Goal: Transaction & Acquisition: Purchase product/service

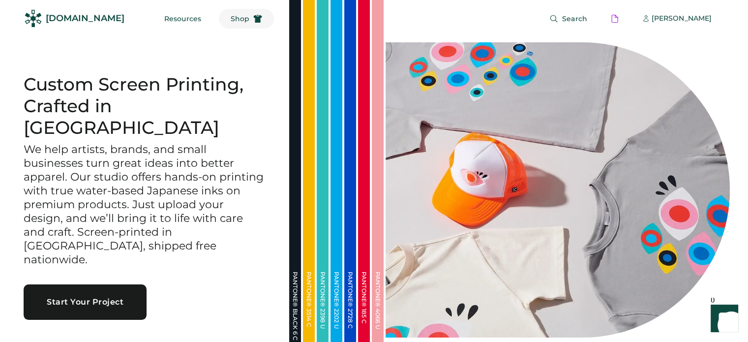
click at [230, 19] on button "Shop" at bounding box center [246, 19] width 55 height 20
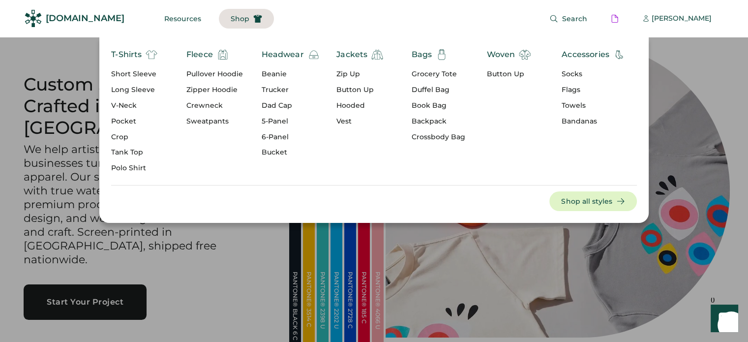
click at [132, 55] on div "T-Shirts" at bounding box center [126, 55] width 30 height 12
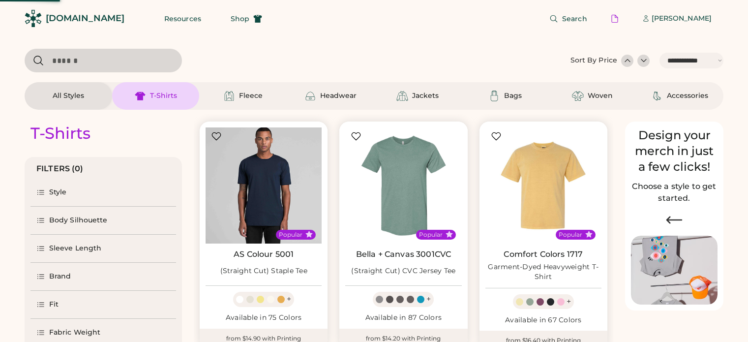
select select "*****"
select select "*"
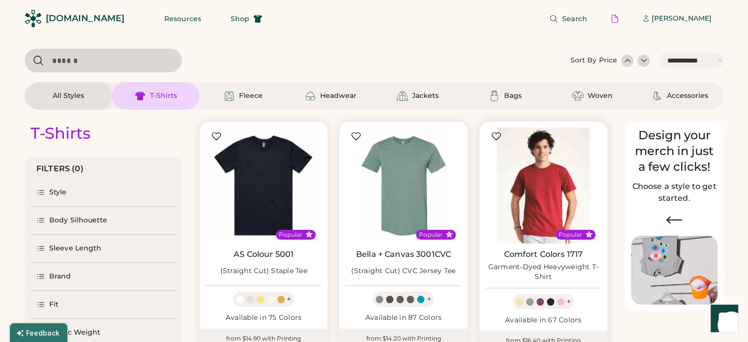
scroll to position [20, 0]
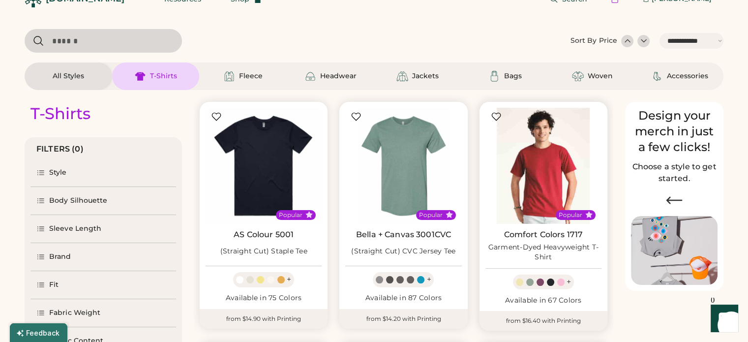
select select "*****"
select select "*"
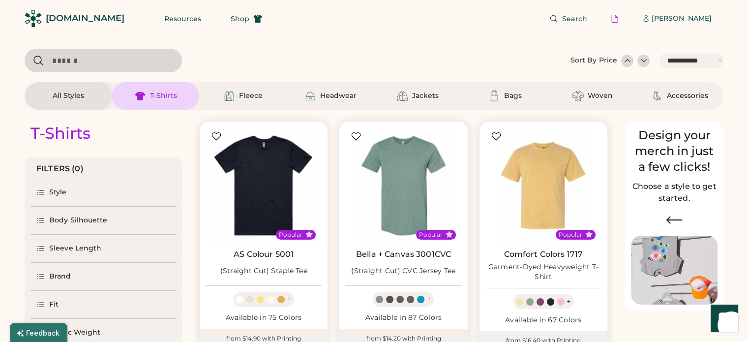
scroll to position [121, 0]
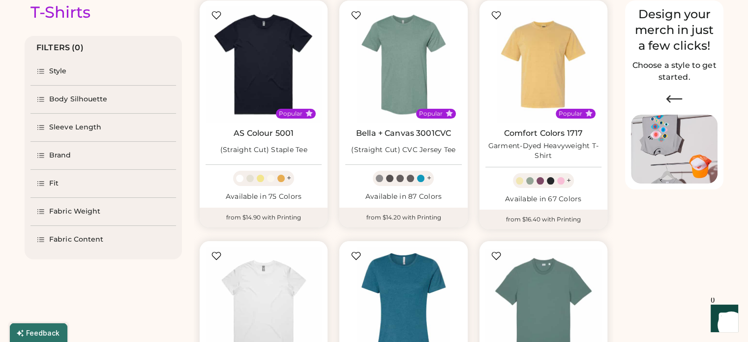
click at [46, 155] on div "Brand" at bounding box center [53, 156] width 35 height 10
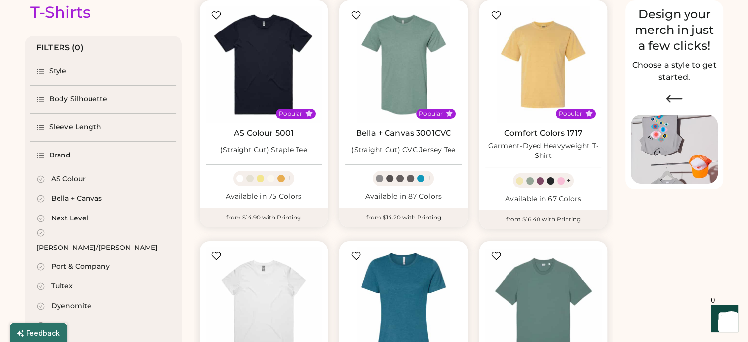
click at [61, 178] on div "AS Colour" at bounding box center [68, 179] width 34 height 10
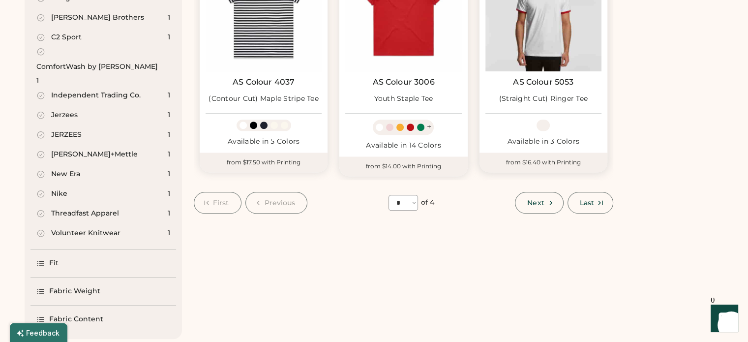
scroll to position [887, 0]
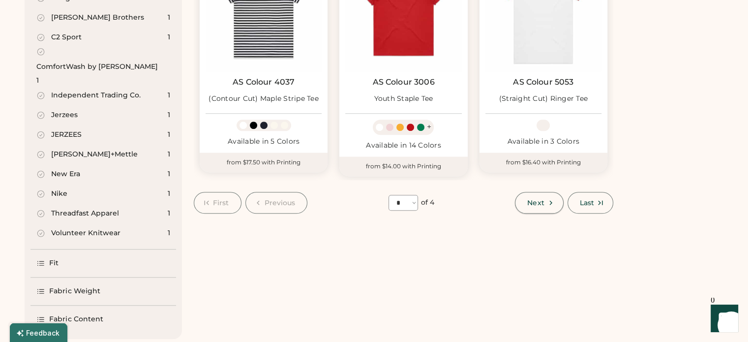
click at [540, 201] on span "Next" at bounding box center [535, 202] width 17 height 7
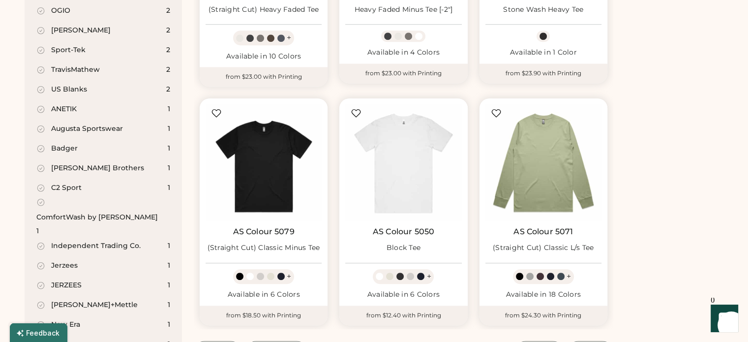
scroll to position [762, 0]
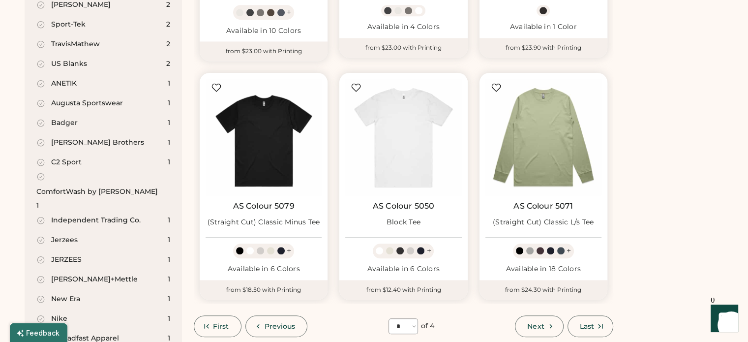
click at [528, 326] on span "Next" at bounding box center [535, 326] width 17 height 7
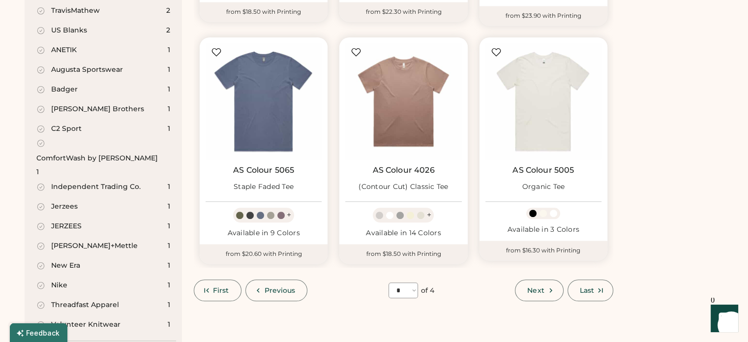
scroll to position [797, 0]
click at [540, 287] on span "Next" at bounding box center [535, 289] width 17 height 7
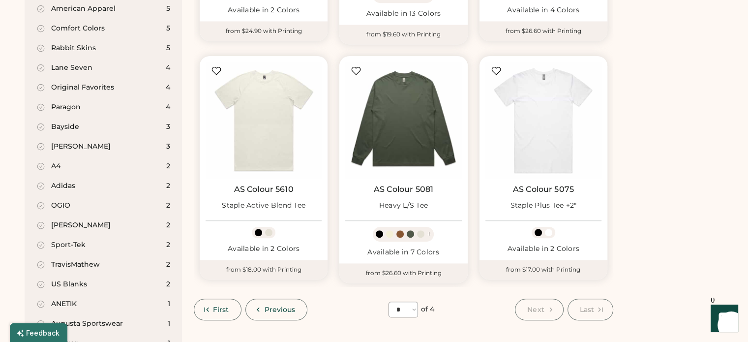
scroll to position [546, 0]
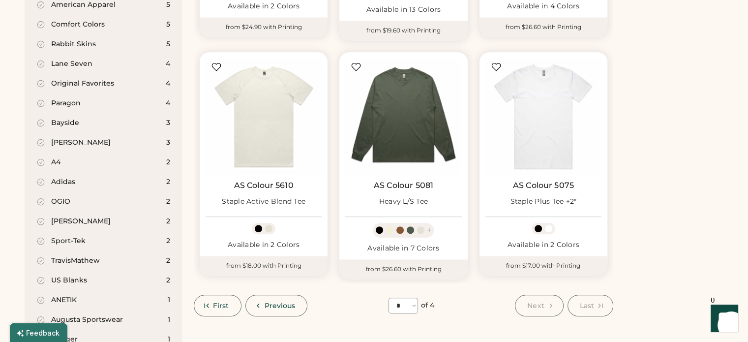
click at [538, 302] on span "Next" at bounding box center [535, 305] width 17 height 7
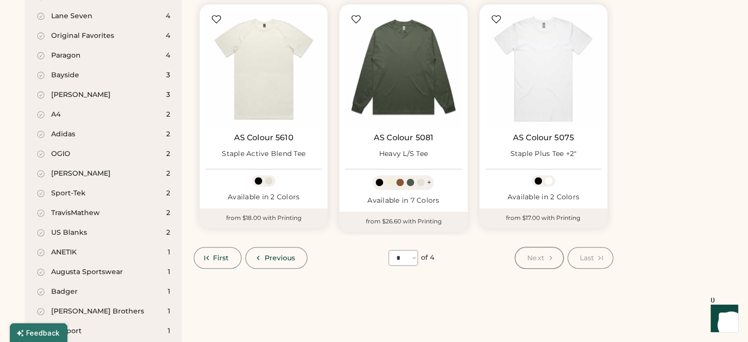
scroll to position [586, 0]
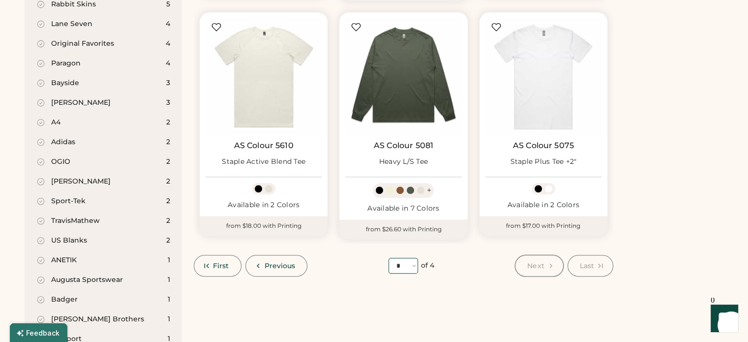
click at [395, 263] on select "**** * * * *" at bounding box center [404, 266] width 30 height 16
click at [389, 258] on select "**** * * * *" at bounding box center [404, 266] width 30 height 16
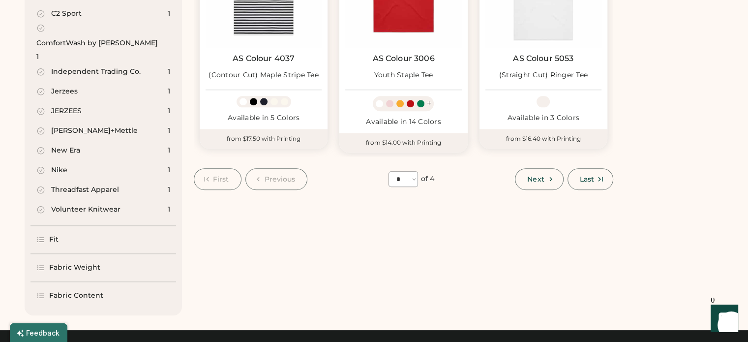
scroll to position [912, 0]
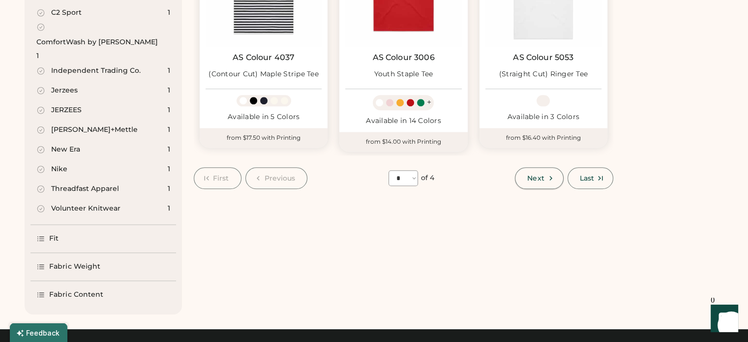
click at [535, 181] on span "Next" at bounding box center [535, 178] width 17 height 7
select select "*"
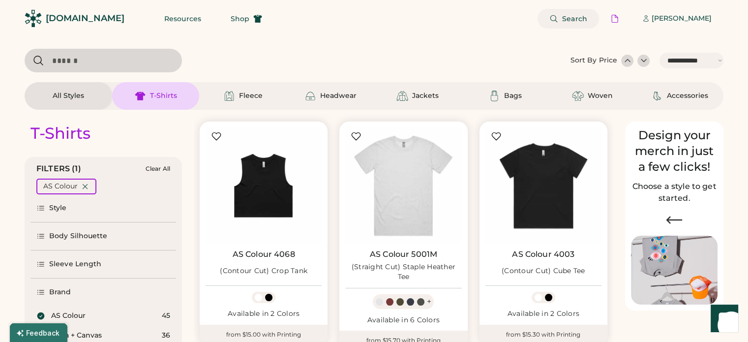
click at [571, 13] on button "Search" at bounding box center [568, 19] width 61 height 20
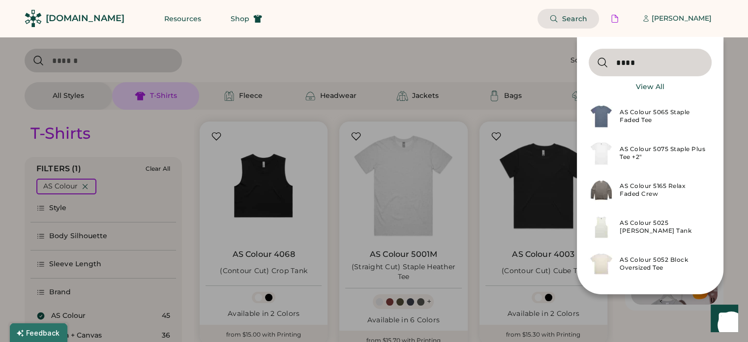
type input "****"
click at [651, 121] on div "AS Colour 5065 Staple Faded Tee" at bounding box center [663, 116] width 86 height 16
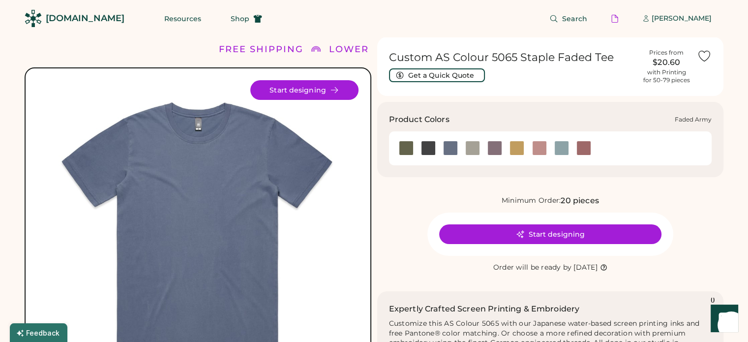
click at [408, 145] on div at bounding box center [406, 148] width 15 height 15
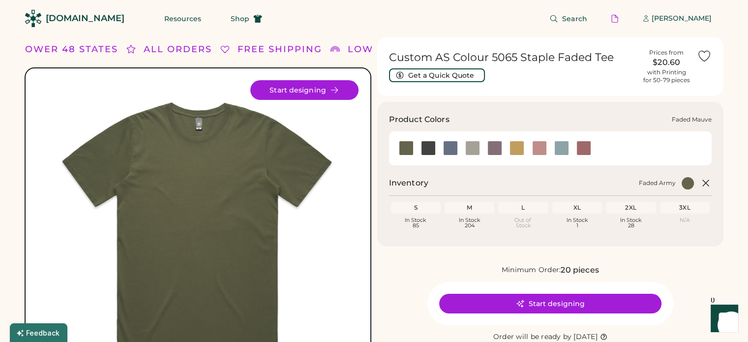
click at [495, 147] on div at bounding box center [494, 148] width 15 height 15
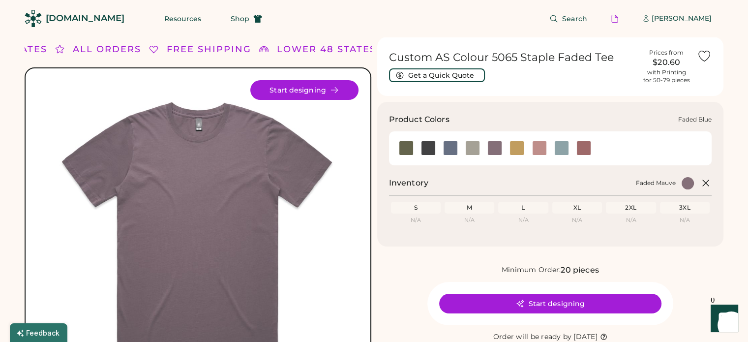
click at [459, 158] on div at bounding box center [450, 148] width 22 height 22
click at [471, 157] on div at bounding box center [472, 148] width 22 height 22
click at [471, 155] on div at bounding box center [472, 148] width 15 height 15
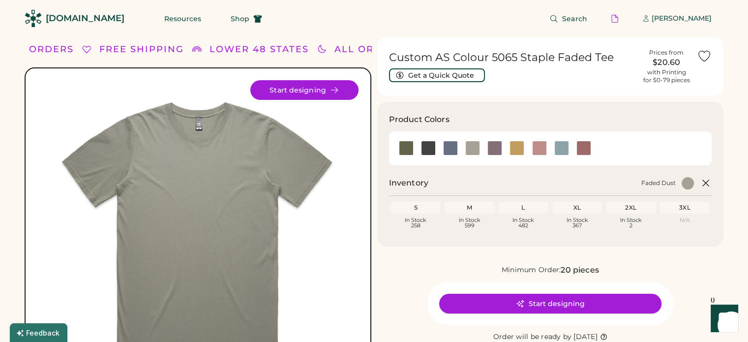
click at [552, 298] on button "Start designing" at bounding box center [550, 304] width 222 height 20
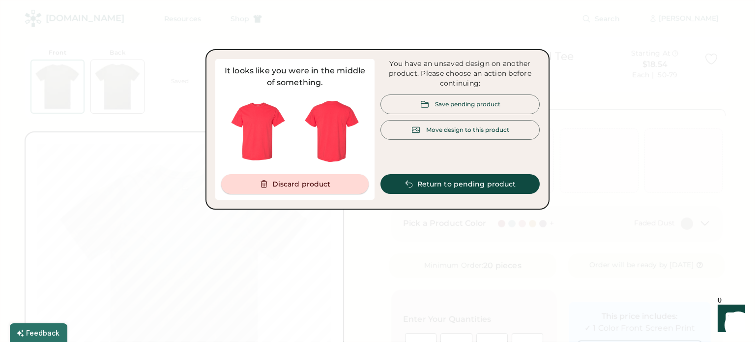
click at [337, 186] on button "Discard product" at bounding box center [295, 184] width 148 height 20
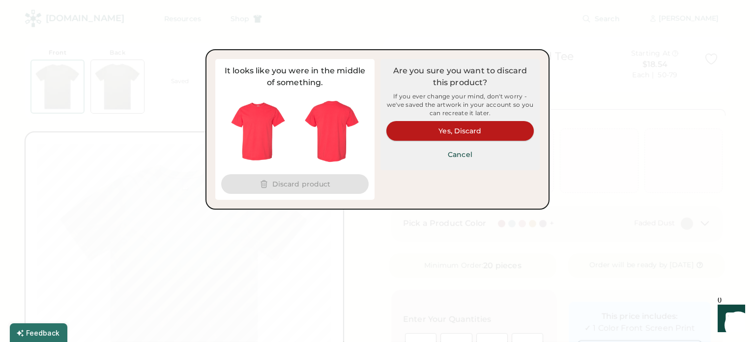
click at [453, 133] on button "Yes, Discard" at bounding box center [461, 131] width 148 height 20
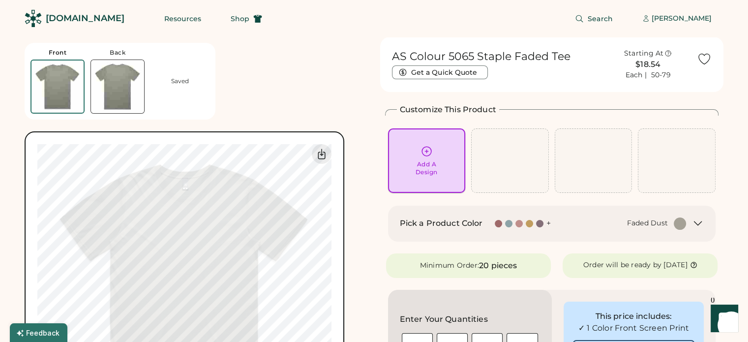
click at [425, 162] on div "Add A Design" at bounding box center [427, 168] width 22 height 16
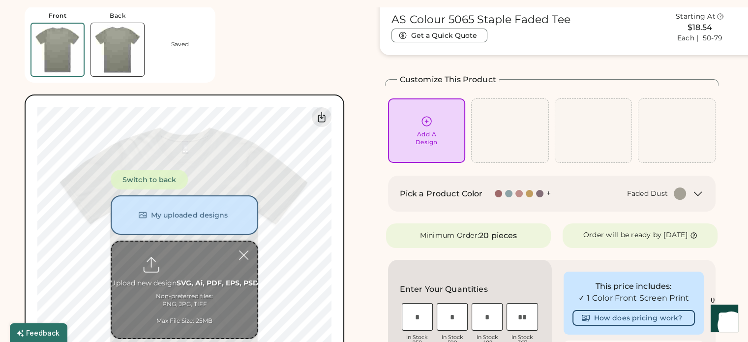
scroll to position [37, 0]
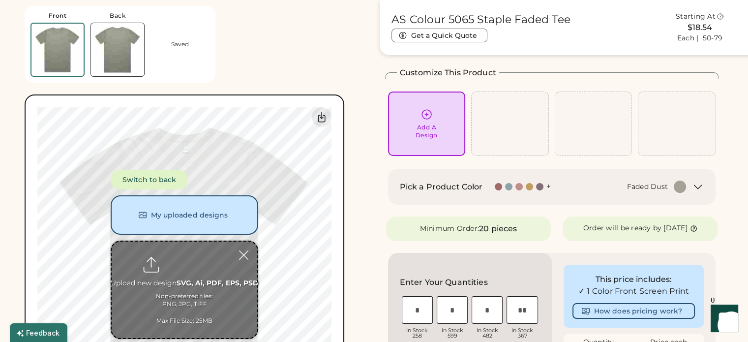
click at [162, 281] on input "file" at bounding box center [185, 289] width 146 height 96
type input "**********"
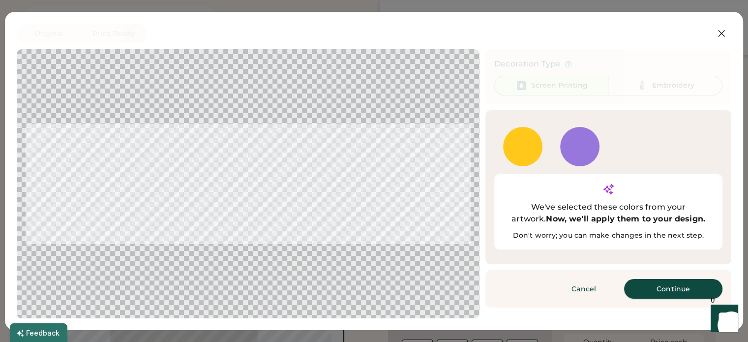
click at [673, 279] on button "Continue" at bounding box center [673, 289] width 98 height 20
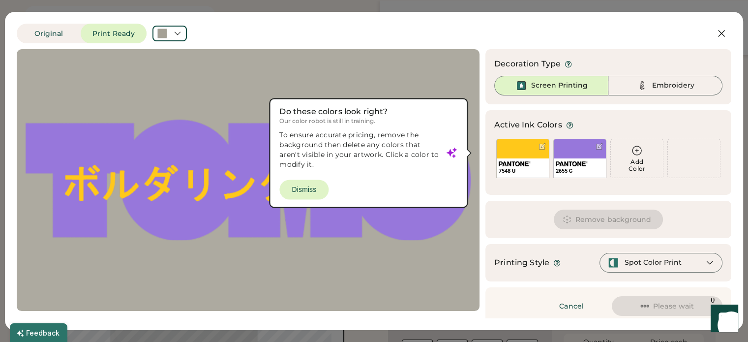
click at [489, 29] on div "Original Print Ready" at bounding box center [343, 34] width 652 height 20
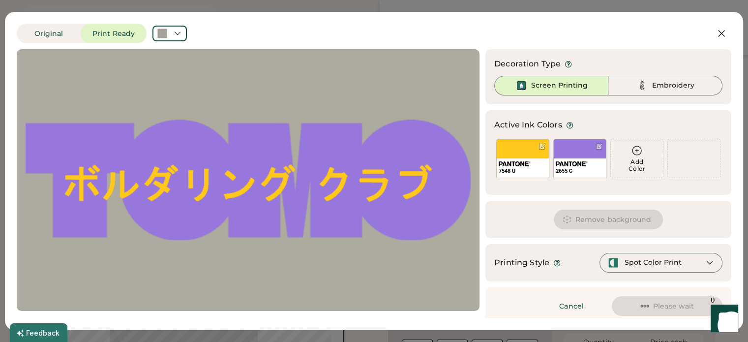
scroll to position [6, 0]
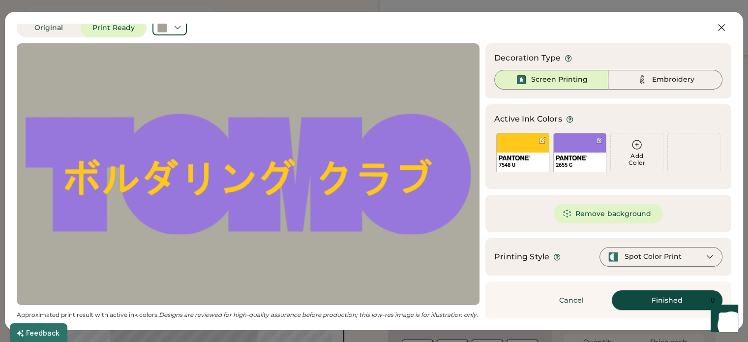
click at [651, 302] on button "Finished" at bounding box center [667, 300] width 111 height 20
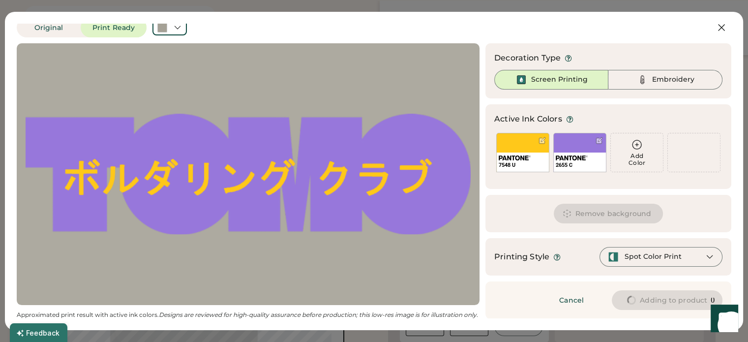
type input "****"
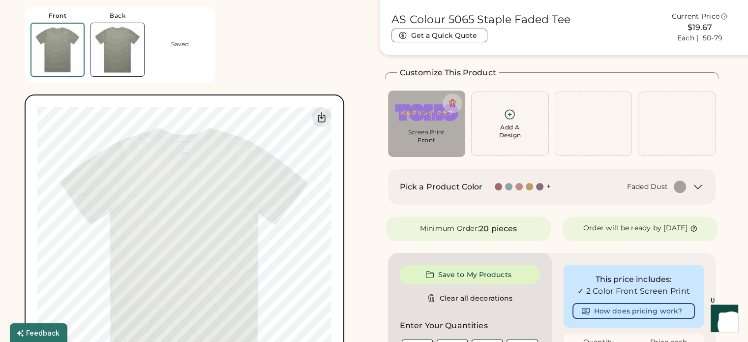
type input "****"
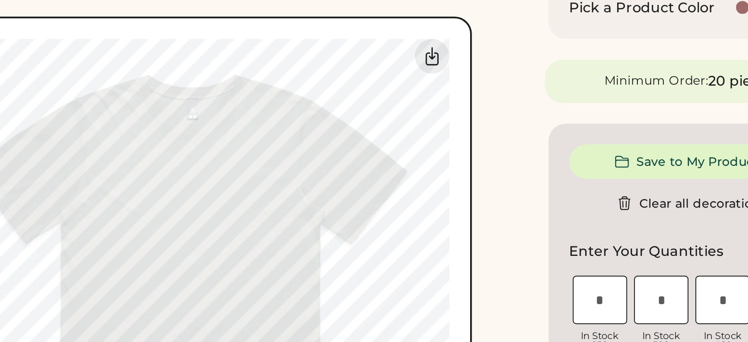
scroll to position [134, 0]
